Goal: Obtain resource: Download file/media

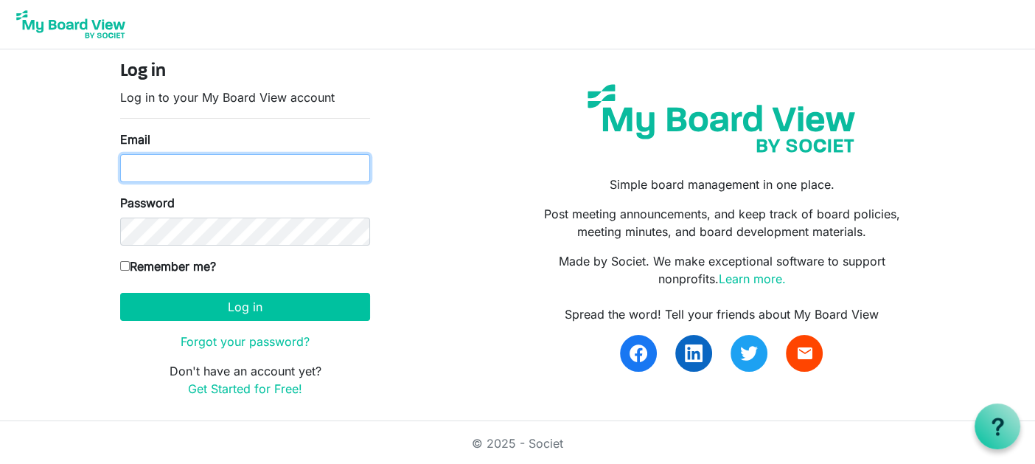
click at [237, 164] on input "Email" at bounding box center [245, 168] width 250 height 28
type input "karen.chisholm@pixelfinancial.ca"
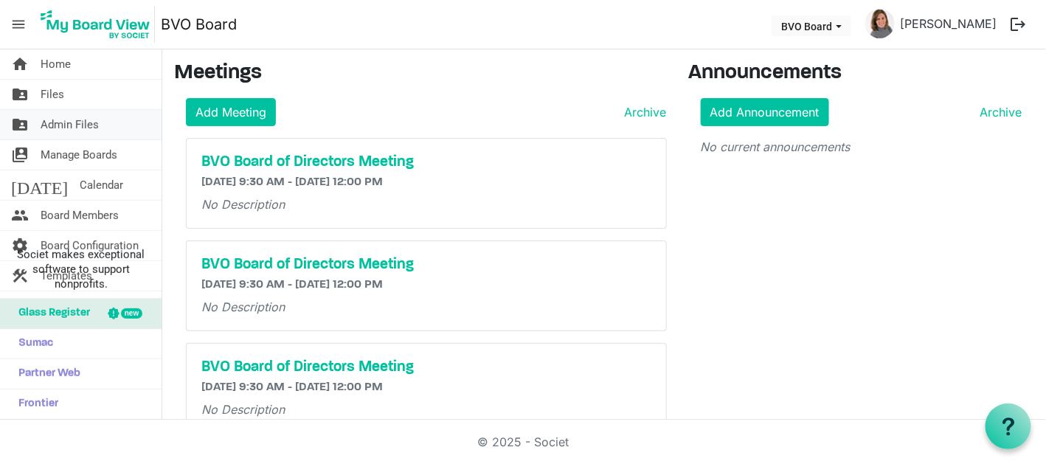
click at [118, 131] on link "folder_shared Admin Files" at bounding box center [81, 125] width 162 height 30
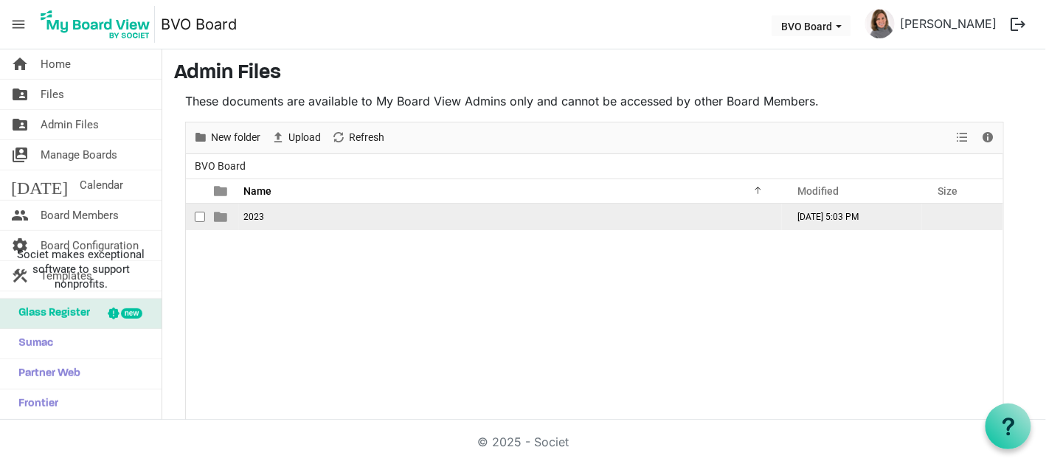
click at [256, 215] on span "2023" at bounding box center [253, 217] width 21 height 10
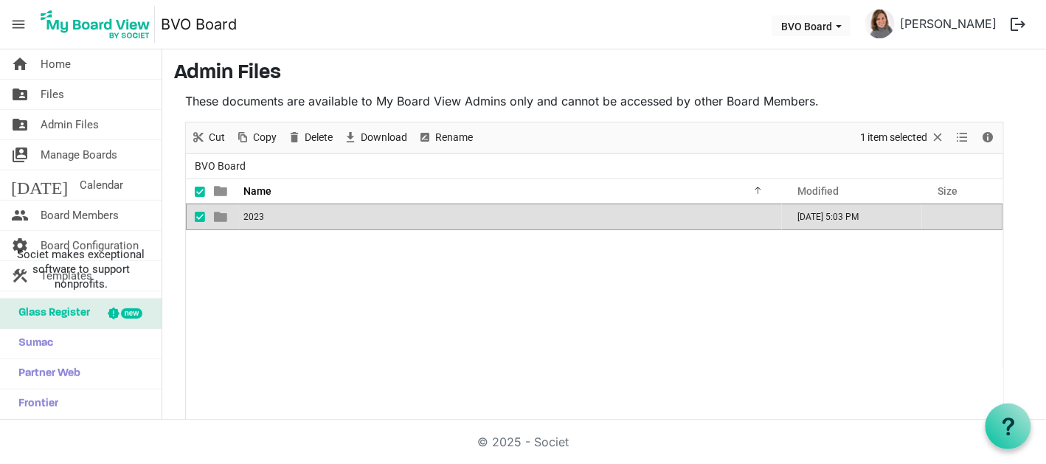
click at [256, 215] on span "2023" at bounding box center [253, 217] width 21 height 10
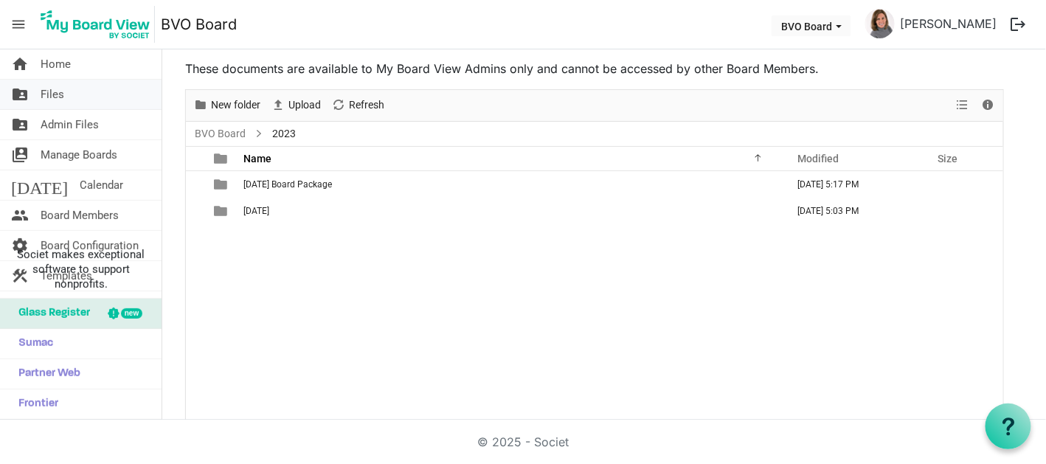
click at [101, 97] on link "folder_shared Files" at bounding box center [81, 95] width 162 height 30
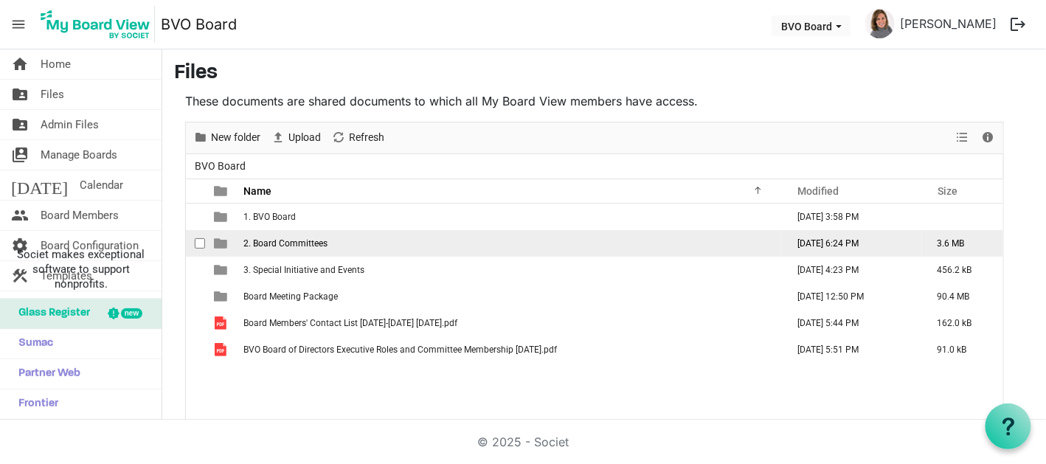
click at [345, 240] on td "2. Board Committees" at bounding box center [510, 243] width 543 height 27
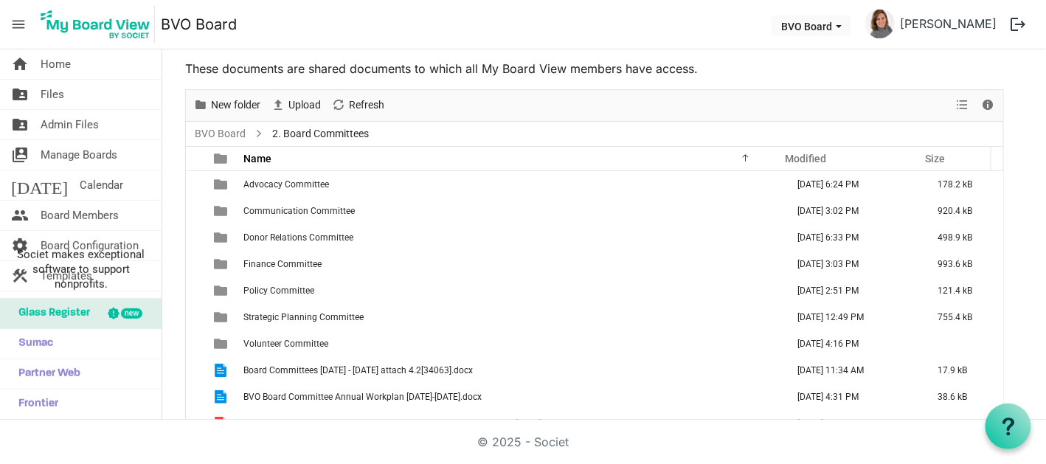
scroll to position [15, 0]
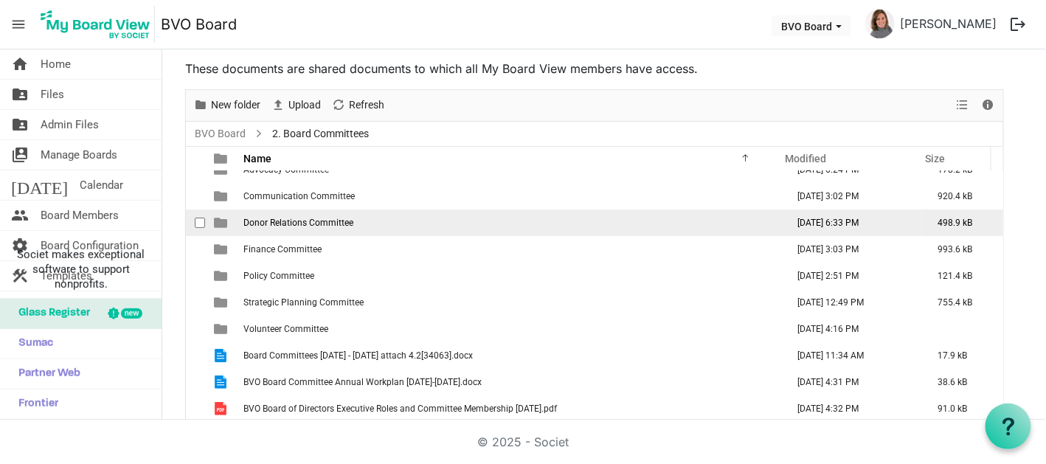
click at [350, 220] on span "Donor Relations Committee" at bounding box center [298, 223] width 110 height 10
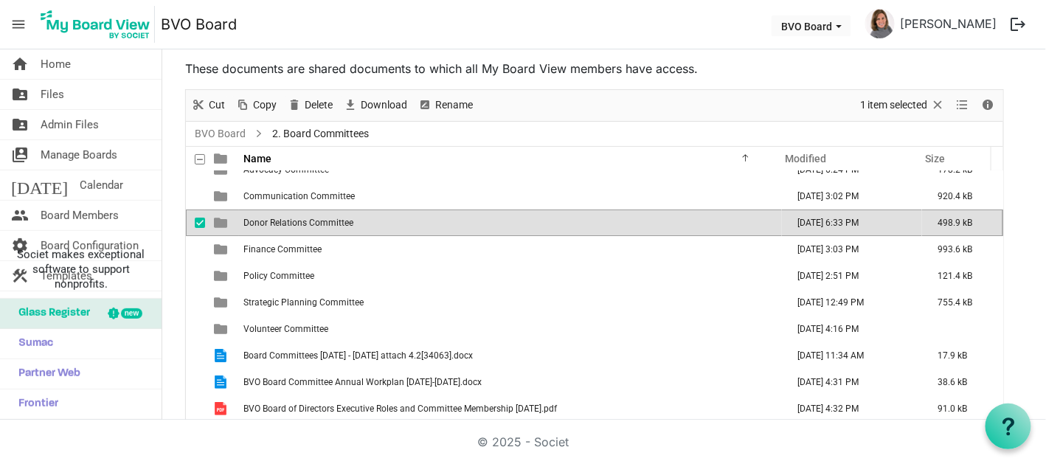
click at [350, 220] on span "Donor Relations Committee" at bounding box center [298, 223] width 110 height 10
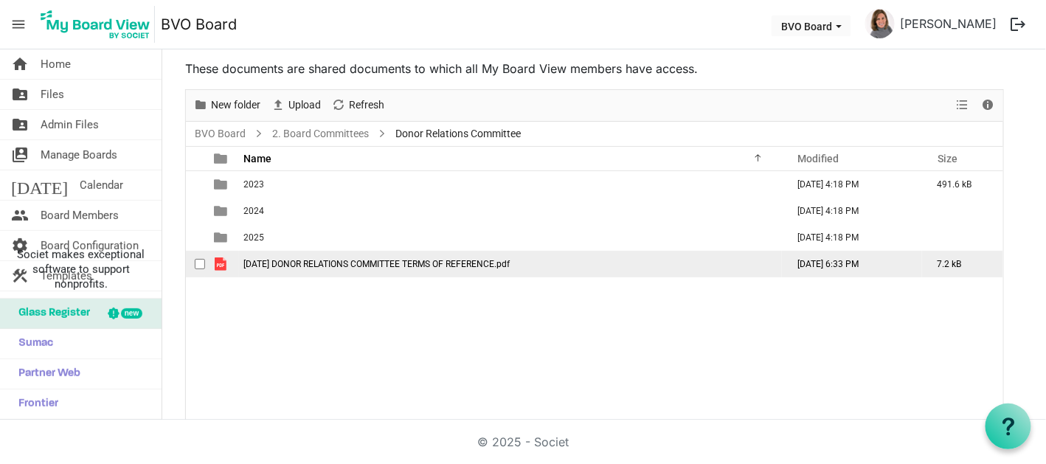
click at [361, 264] on span "[DATE] DONOR RELATIONS COMMITTEE TERMS OF REFERENCE.pdf" at bounding box center [376, 264] width 266 height 10
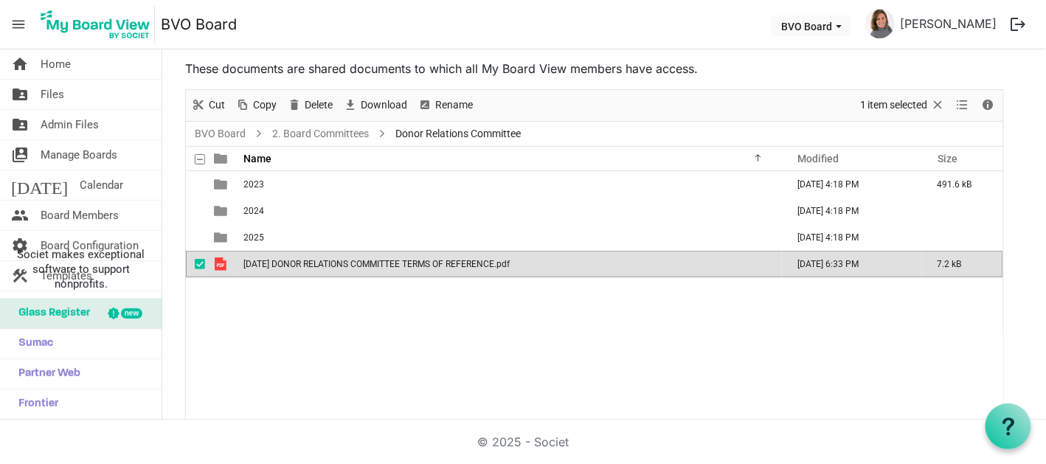
click at [361, 264] on span "[DATE] DONOR RELATIONS COMMITTEE TERMS OF REFERENCE.pdf" at bounding box center [376, 264] width 266 height 10
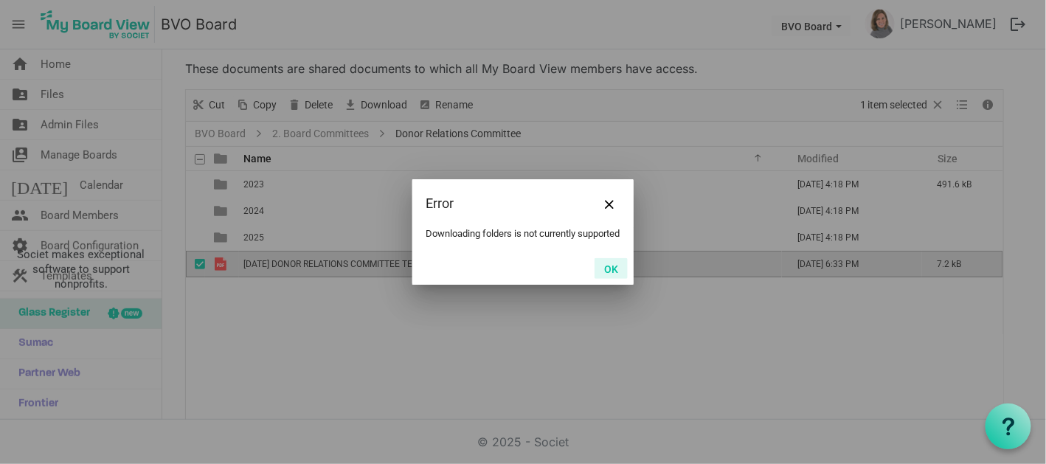
click at [611, 277] on button "OK" at bounding box center [610, 268] width 33 height 21
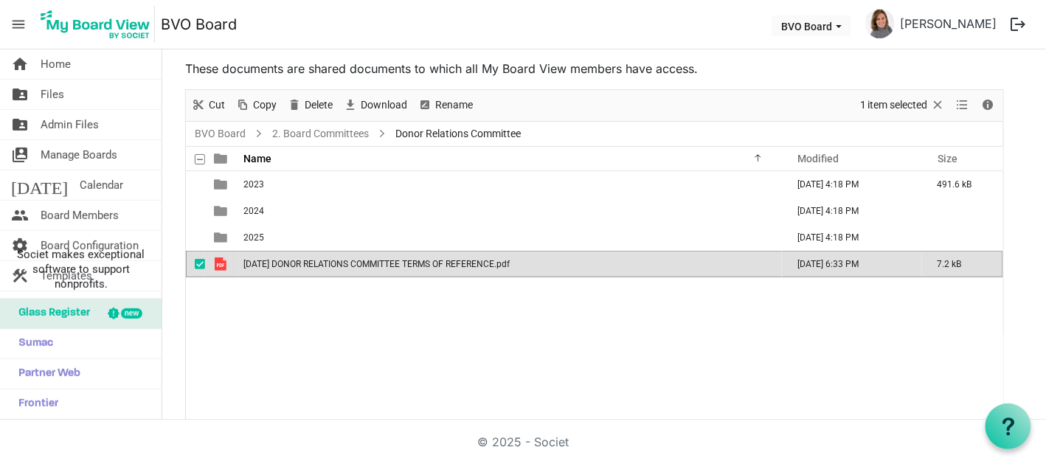
click at [302, 262] on span "[DATE] DONOR RELATIONS COMMITTEE TERMS OF REFERENCE.pdf" at bounding box center [376, 264] width 266 height 10
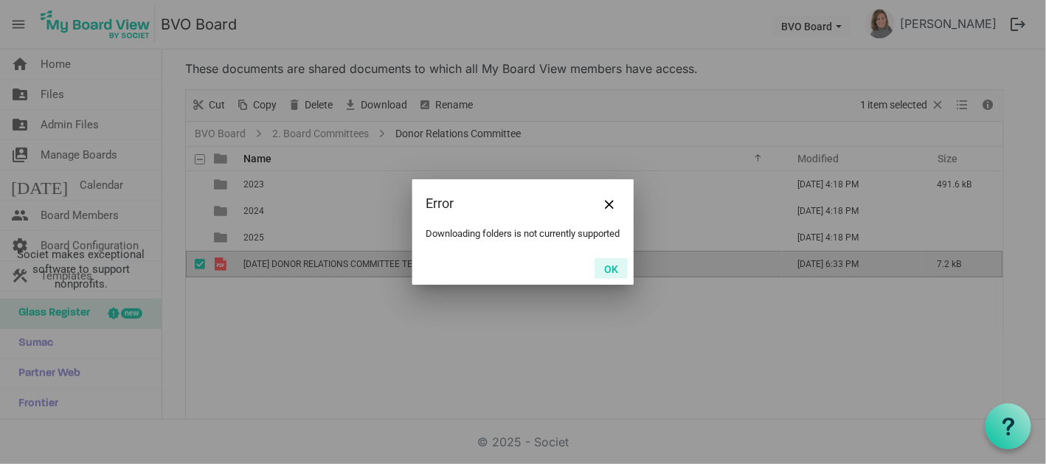
click at [614, 274] on button "OK" at bounding box center [610, 268] width 33 height 21
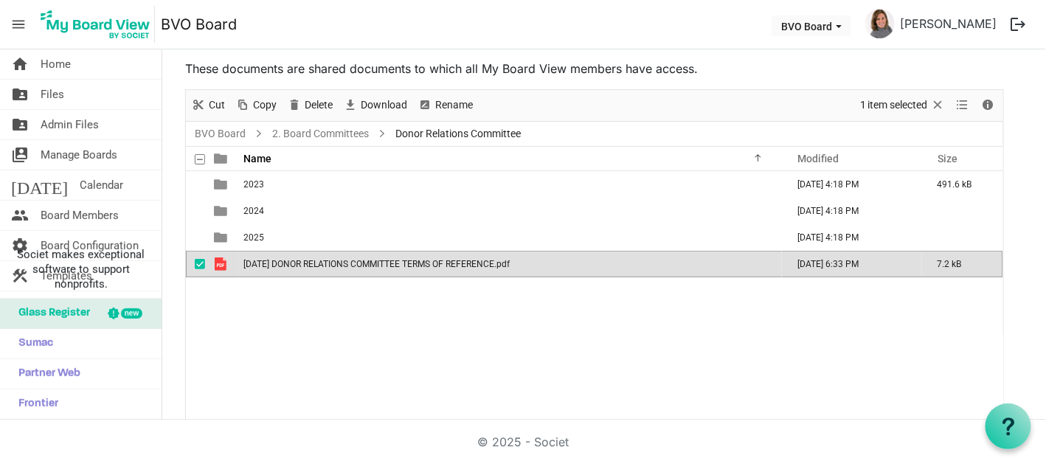
click at [274, 261] on span "[DATE] DONOR RELATIONS COMMITTEE TERMS OF REFERENCE.pdf" at bounding box center [376, 264] width 266 height 10
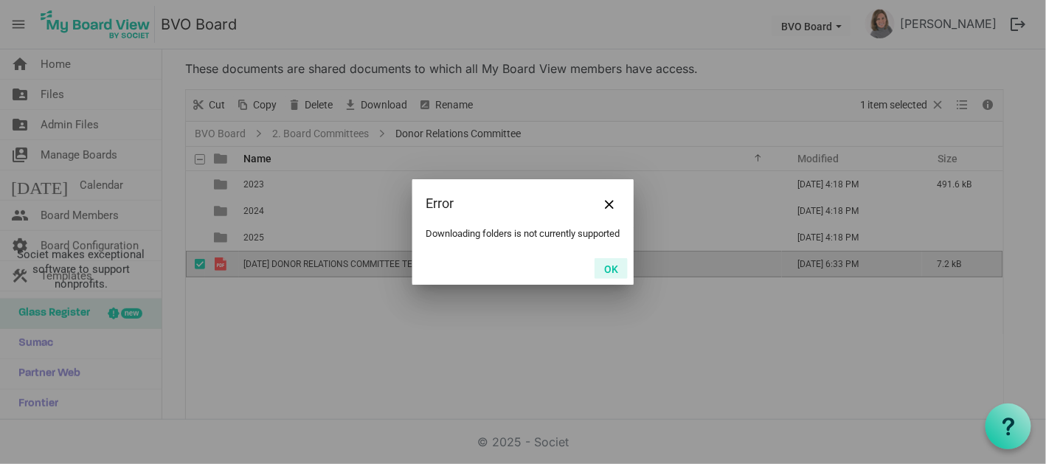
click at [615, 273] on button "OK" at bounding box center [610, 268] width 33 height 21
